Goal: Task Accomplishment & Management: Manage account settings

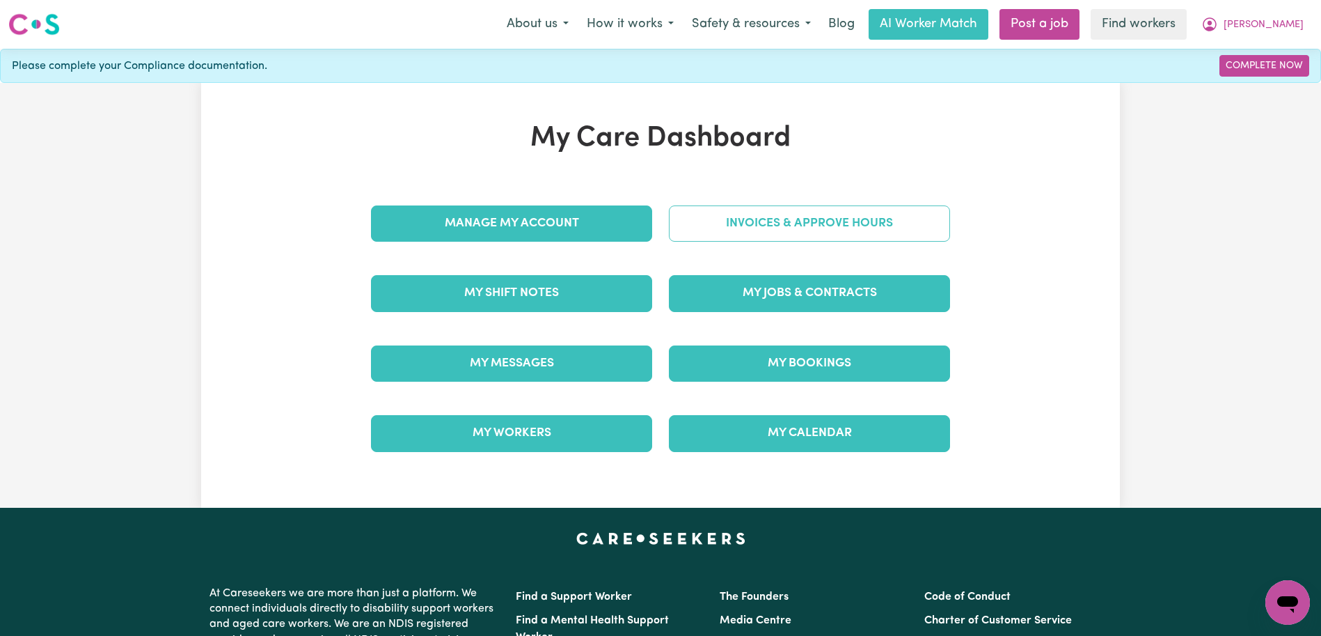
click at [729, 231] on link "Invoices & Approve Hours" at bounding box center [809, 223] width 281 height 36
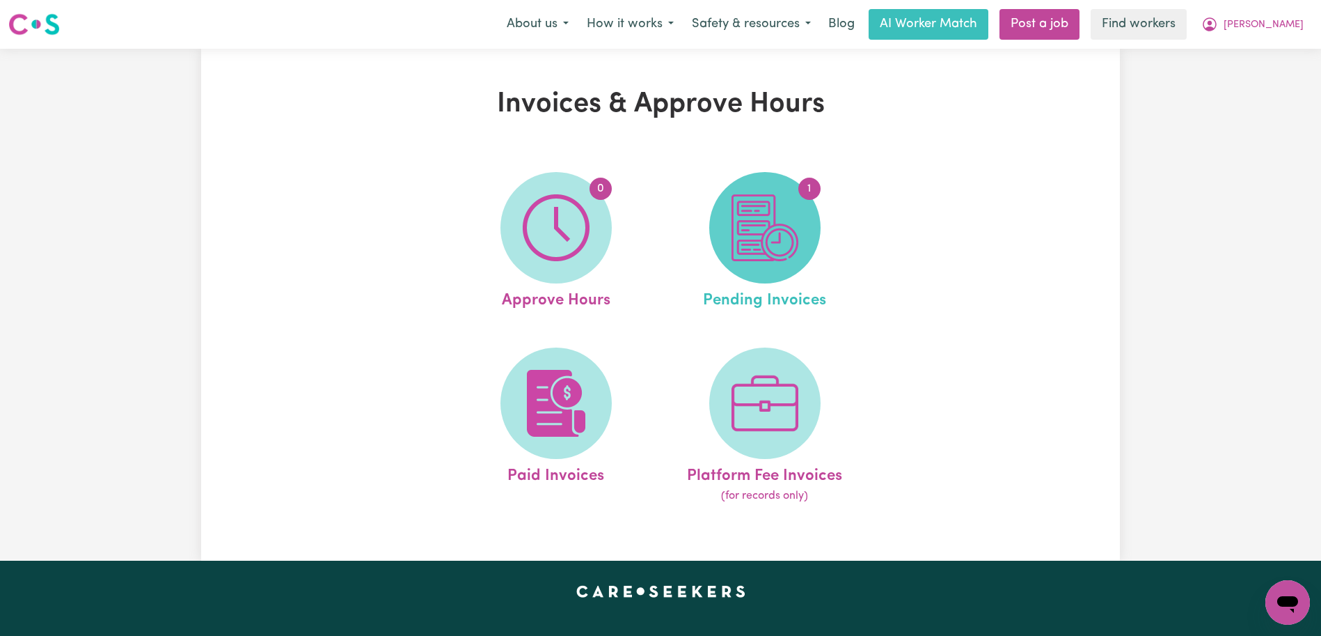
click at [761, 230] on img at bounding box center [765, 227] width 67 height 67
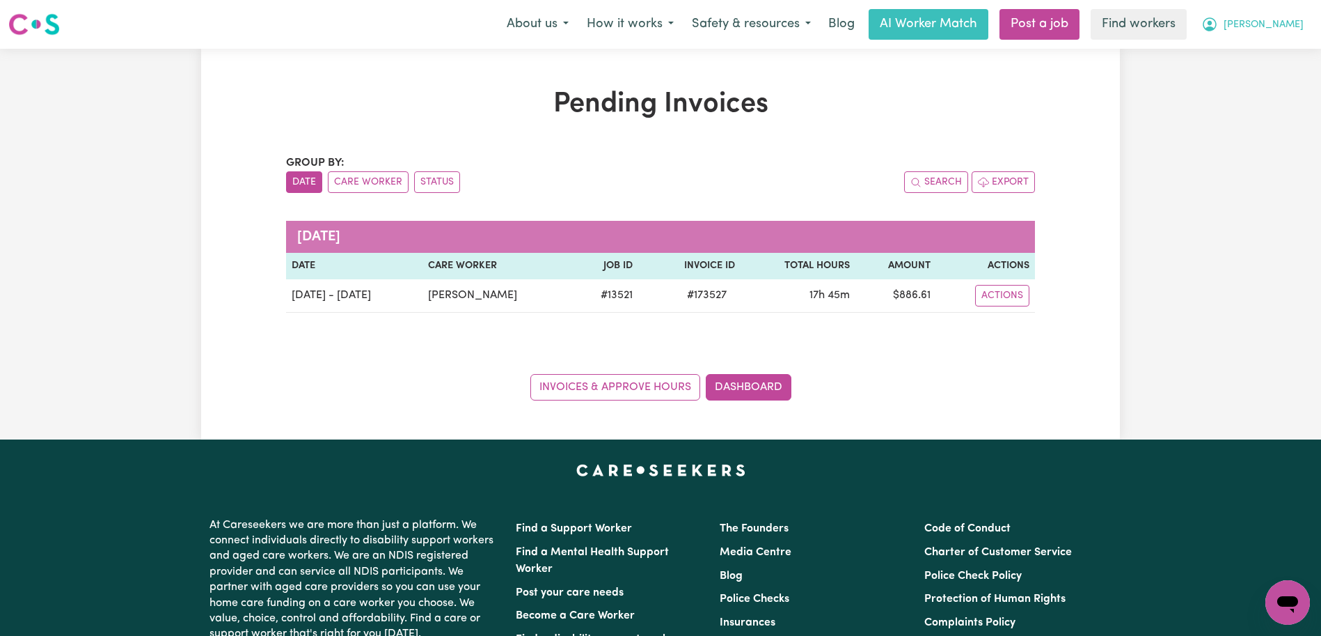
click at [1257, 33] on button "[PERSON_NAME]" at bounding box center [1253, 24] width 120 height 29
click at [1263, 72] on link "Logout" at bounding box center [1257, 80] width 110 height 26
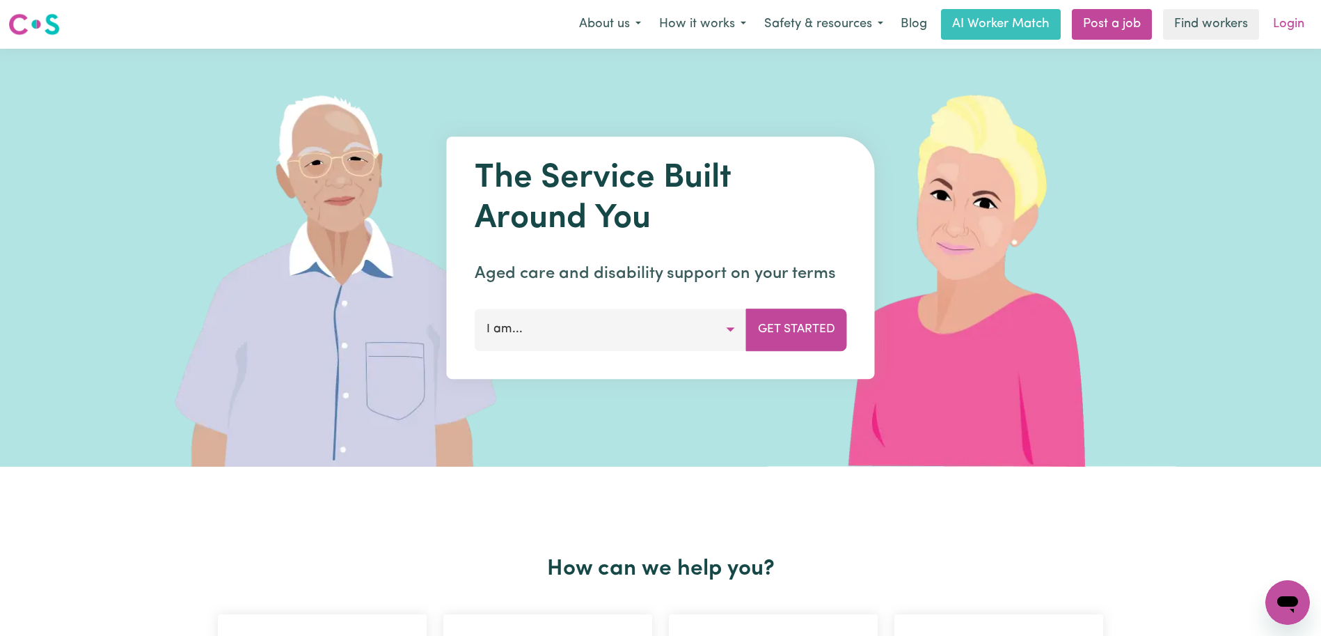
click at [1298, 29] on link "Login" at bounding box center [1289, 24] width 48 height 31
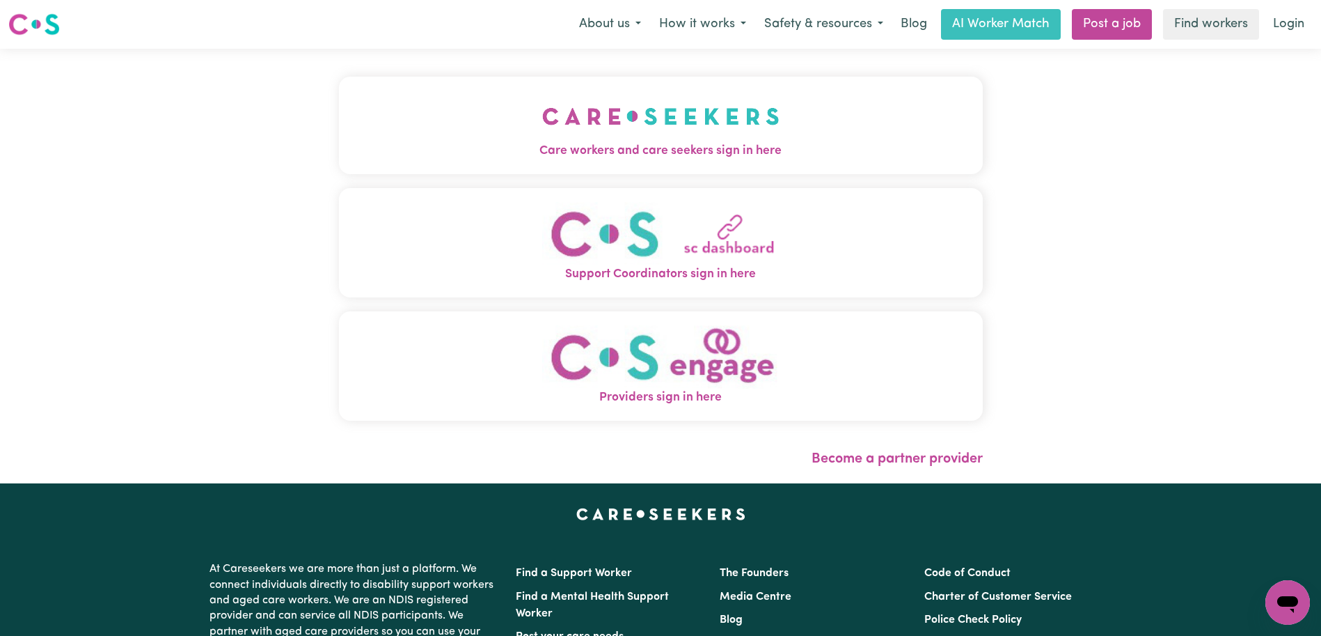
click at [542, 125] on img "Care workers and care seekers sign in here" at bounding box center [660, 117] width 237 height 52
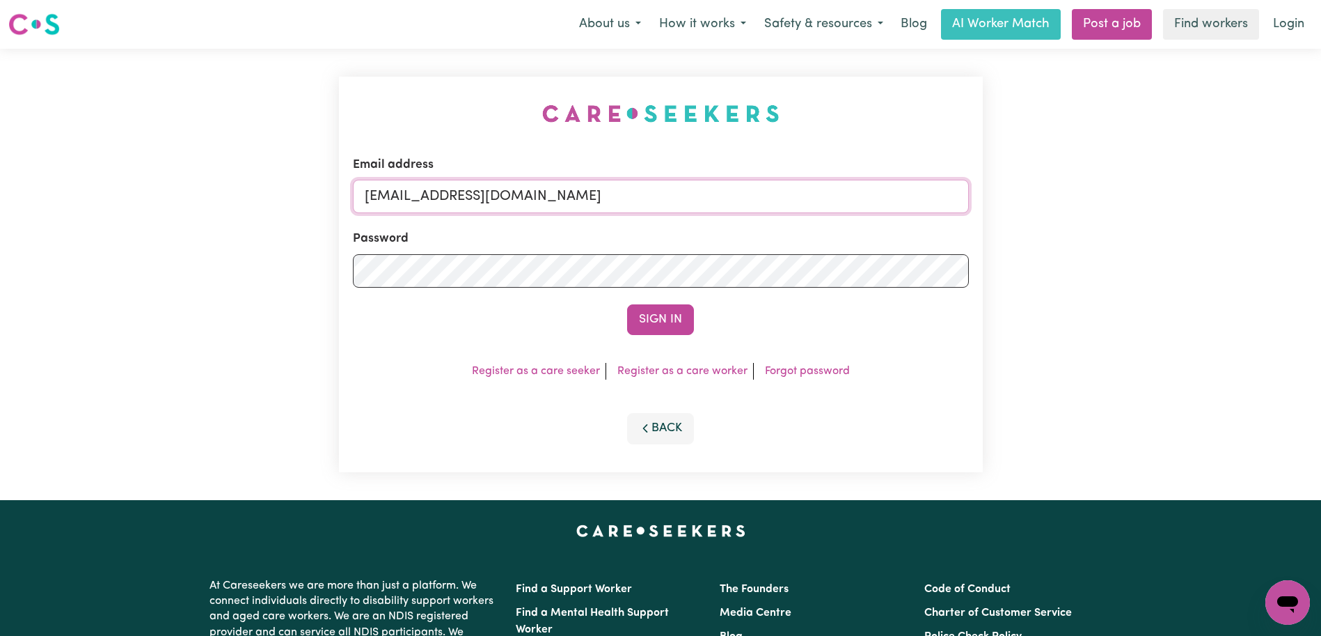
drag, startPoint x: 758, startPoint y: 201, endPoint x: 437, endPoint y: 197, distance: 321.7
click at [437, 197] on input "[EMAIL_ADDRESS][DOMAIN_NAME]" at bounding box center [661, 196] width 616 height 33
paste input "LornaWilsonKNC"
type input "[EMAIL_ADDRESS][DOMAIN_NAME]"
click at [627, 304] on button "Sign In" at bounding box center [660, 319] width 67 height 31
